Goal: Task Accomplishment & Management: Manage account settings

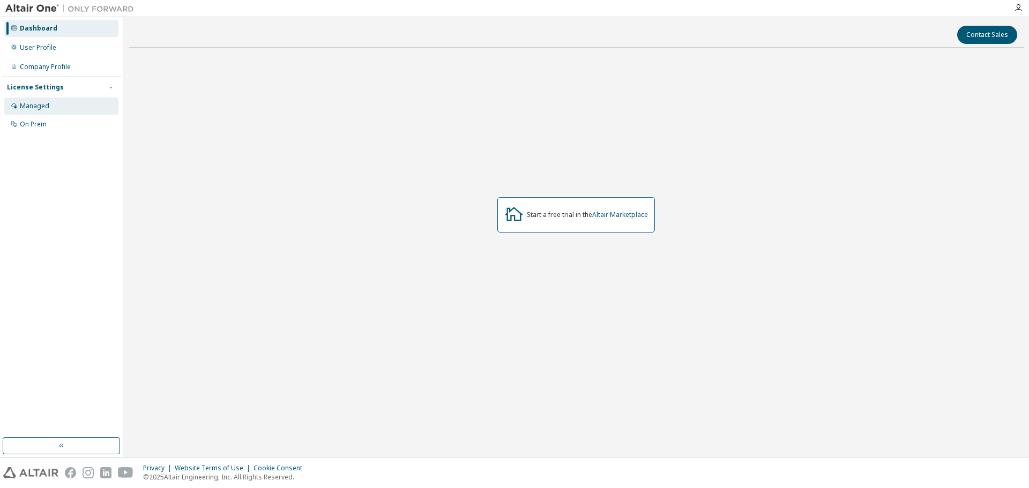
click at [49, 106] on div "Managed" at bounding box center [61, 106] width 114 height 17
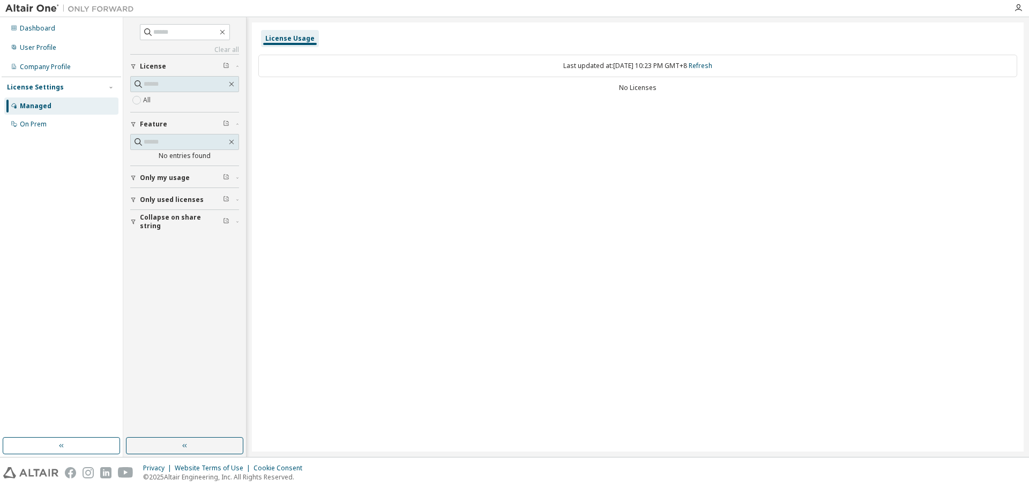
click at [170, 175] on span "Only my usage" at bounding box center [165, 178] width 50 height 9
click at [175, 230] on span "Only used licenses" at bounding box center [172, 231] width 64 height 9
click at [62, 59] on div "Company Profile" at bounding box center [61, 66] width 114 height 17
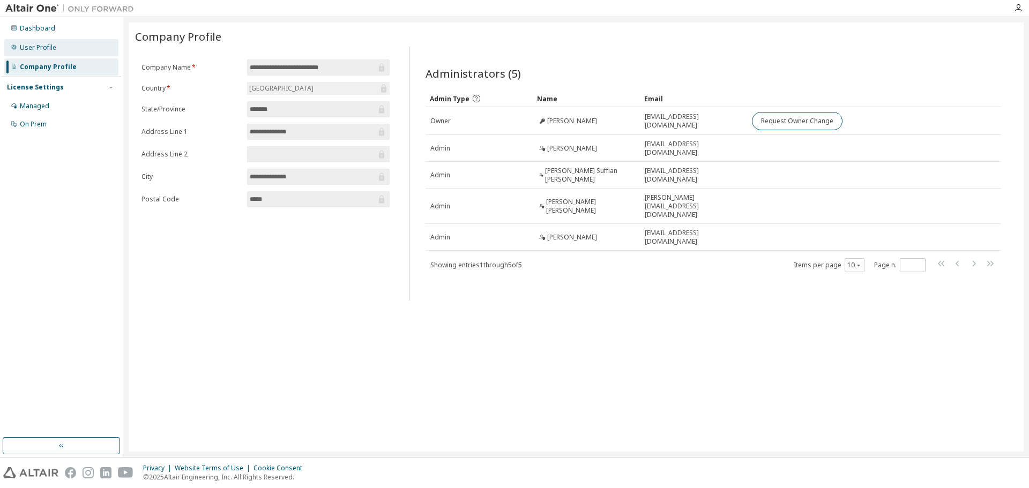
click at [62, 49] on div "User Profile" at bounding box center [61, 47] width 114 height 17
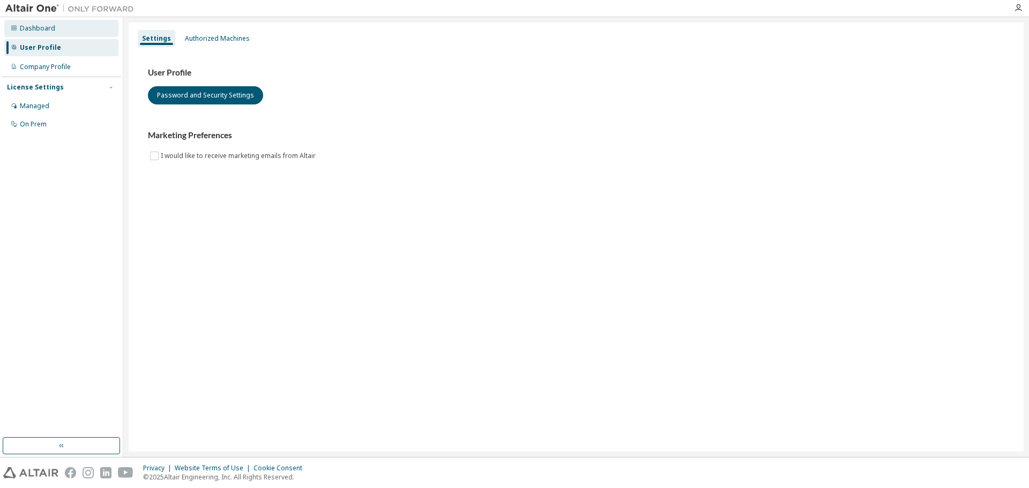
click at [65, 36] on div "Dashboard" at bounding box center [61, 28] width 114 height 17
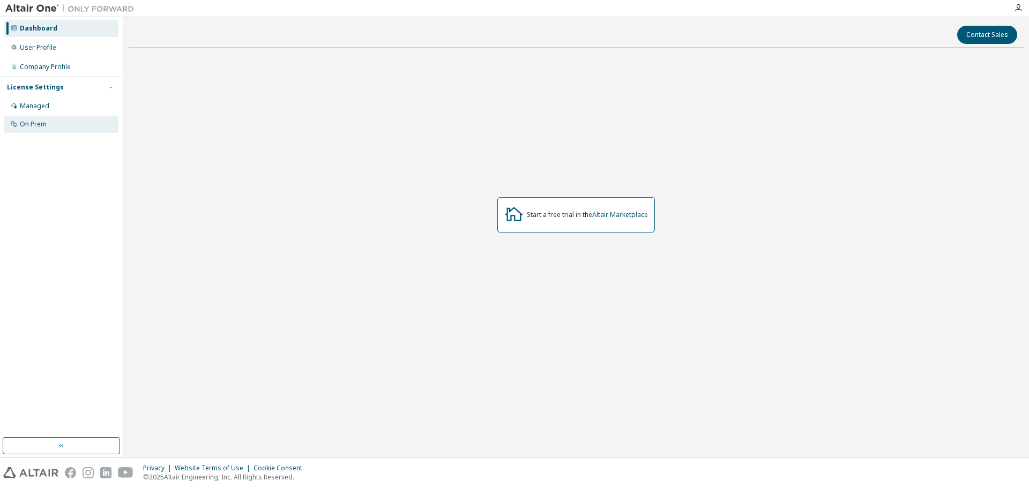
click at [54, 118] on div "On Prem" at bounding box center [61, 124] width 114 height 17
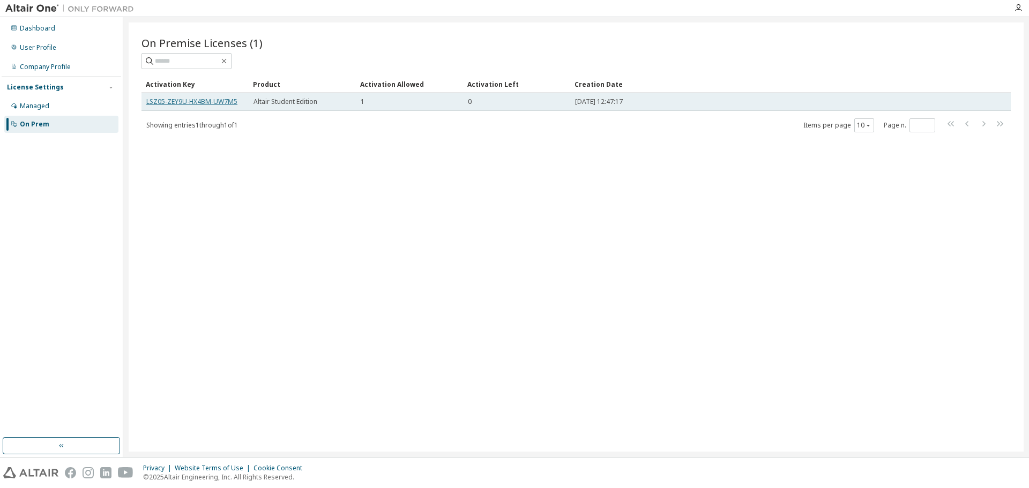
click at [213, 101] on link "LSZ05-ZEY9U-HX4BM-UW7M5" at bounding box center [191, 101] width 91 height 9
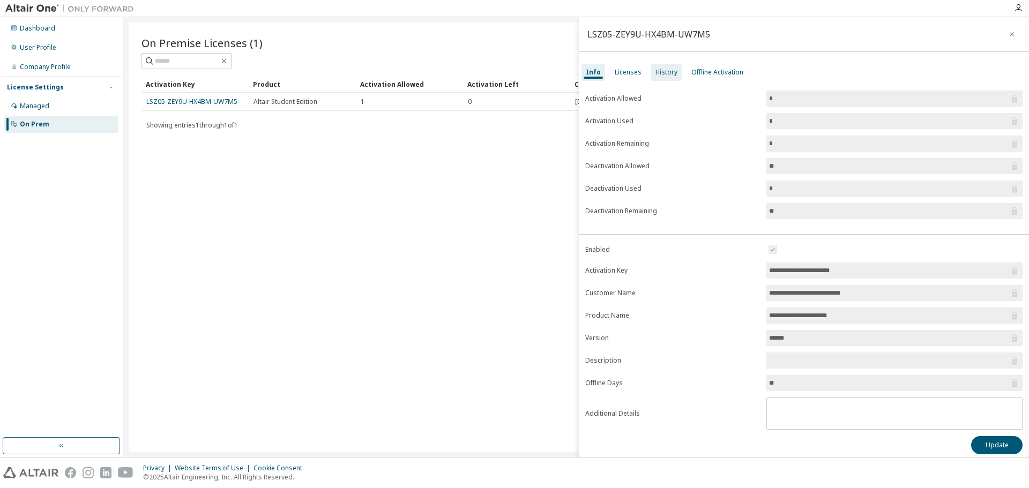
click at [664, 69] on div "History" at bounding box center [667, 72] width 22 height 9
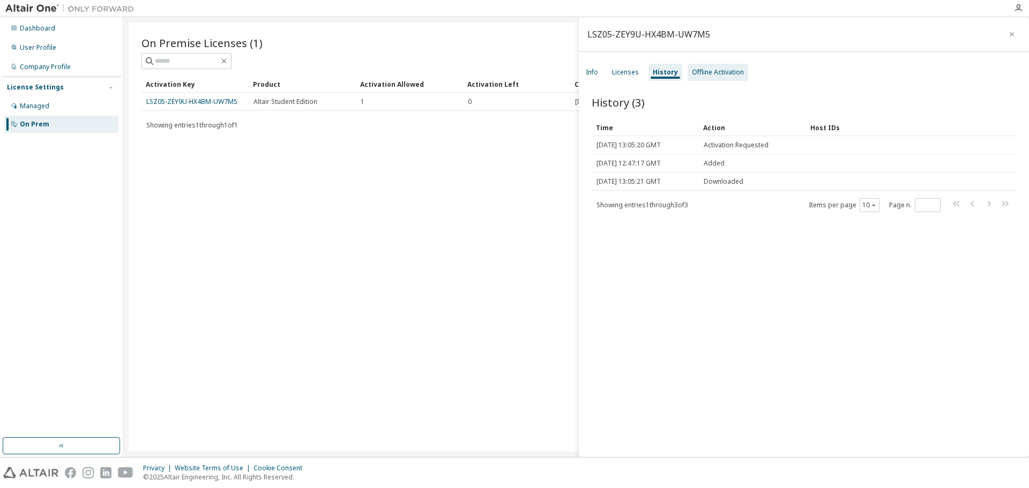
click at [706, 71] on div "Offline Activation" at bounding box center [718, 72] width 52 height 9
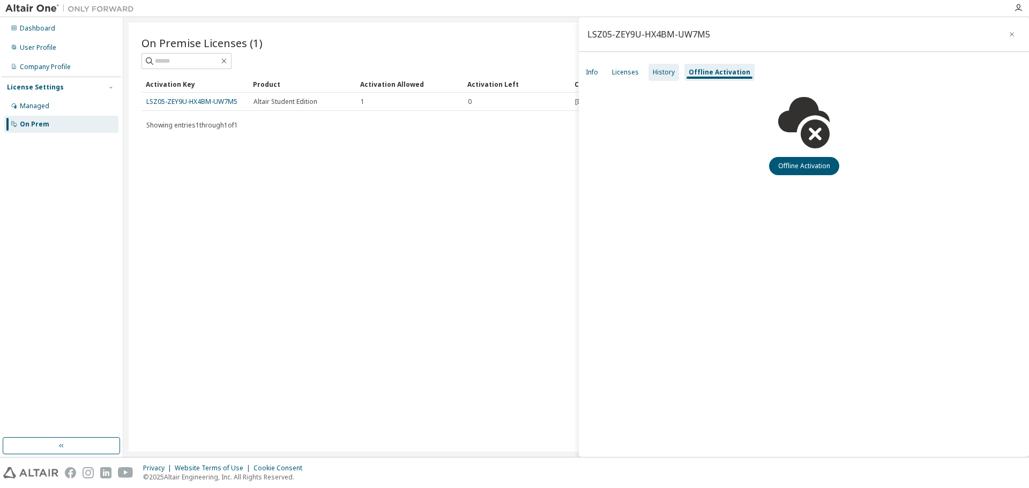
click at [649, 71] on div "History" at bounding box center [664, 72] width 31 height 17
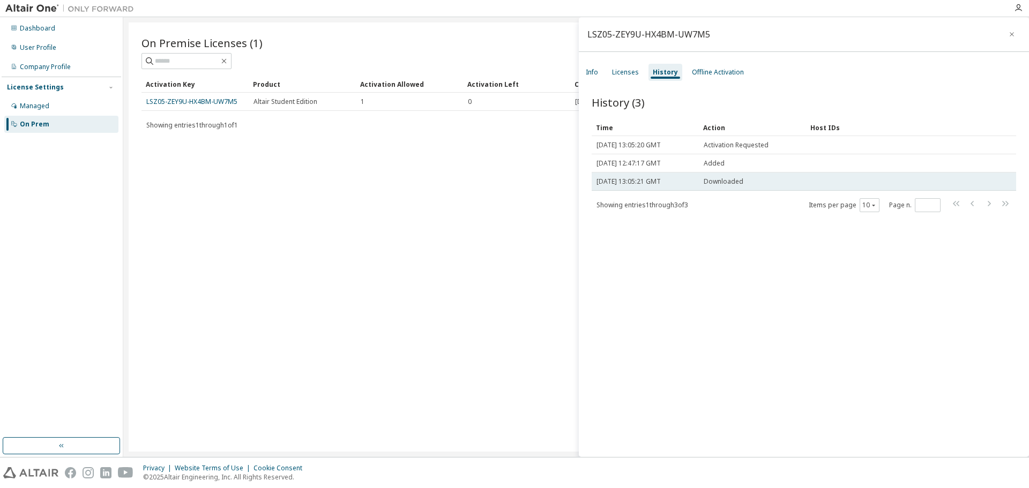
click at [727, 186] on td "Downloaded" at bounding box center [752, 182] width 107 height 18
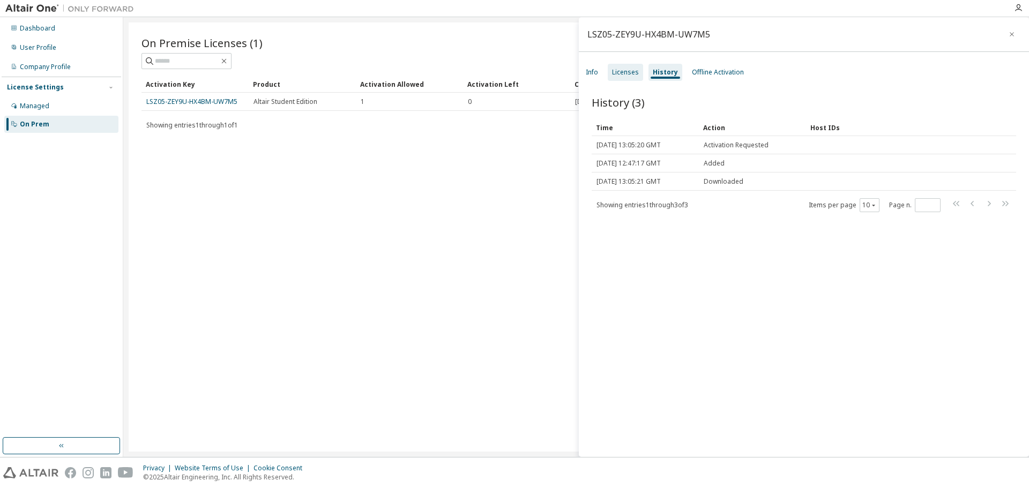
click at [638, 77] on div "Licenses" at bounding box center [625, 72] width 35 height 17
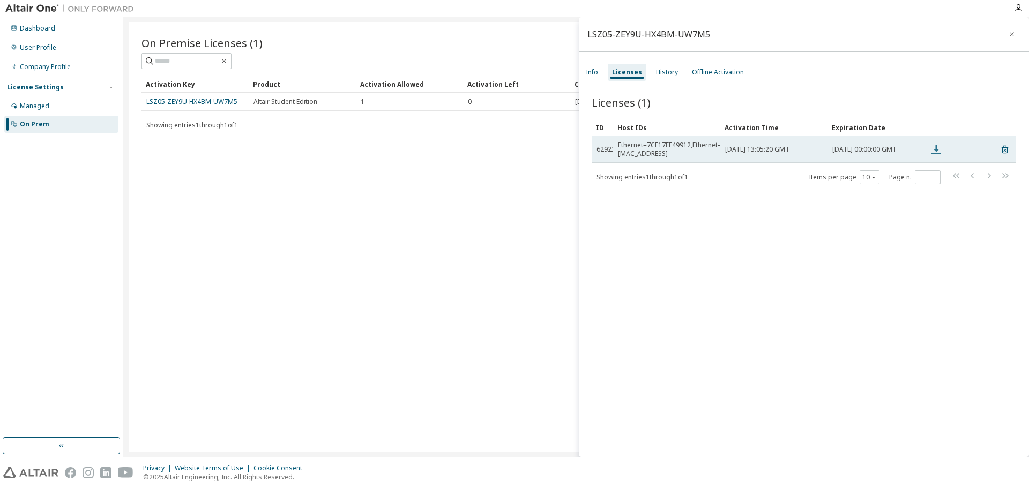
click at [937, 154] on icon at bounding box center [937, 150] width 10 height 10
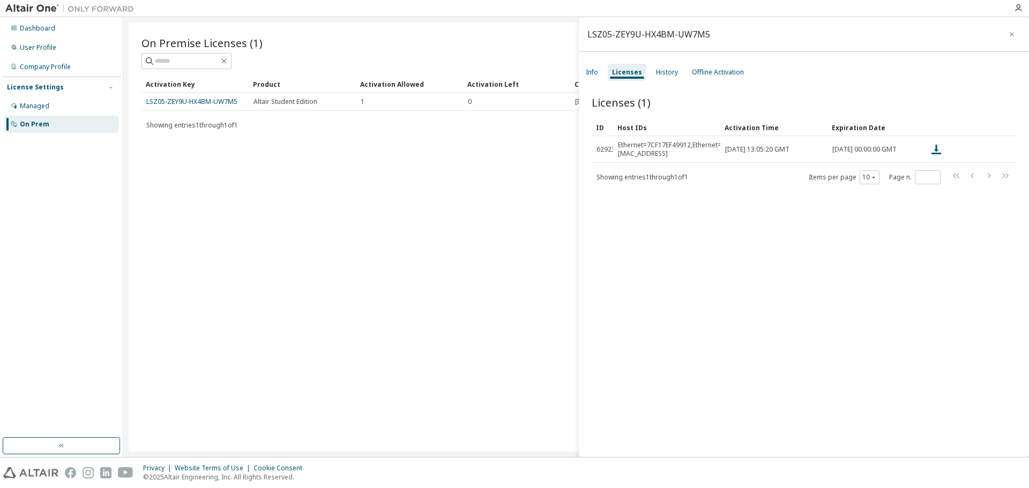
click at [456, 147] on div "On Premise Licenses (1) Clear Load Save Save As Field Operator Value Select fil…" at bounding box center [576, 237] width 895 height 429
click at [435, 225] on div "On Premise Licenses (1) Clear Load Save Save As Field Operator Value Select fil…" at bounding box center [576, 237] width 895 height 429
